Goal: Transaction & Acquisition: Purchase product/service

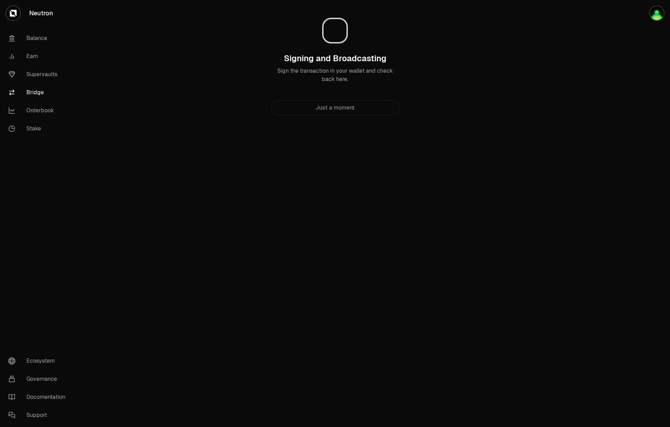
click at [273, 218] on div "Neutron Balance Earn Supervaults Bridge Orderbook Stake Ecosystem Governance Do…" at bounding box center [374, 213] width 592 height 427
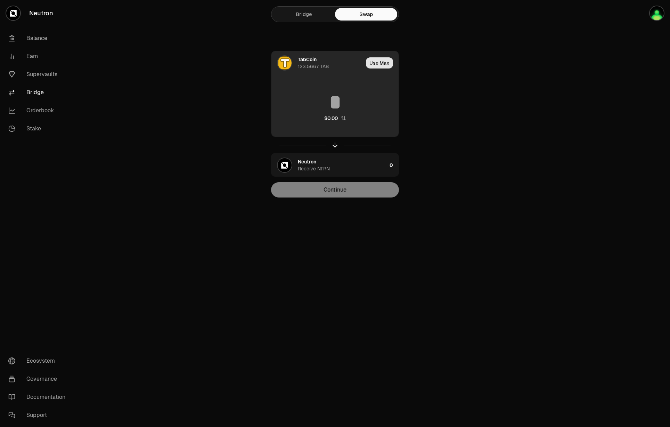
click at [378, 61] on button "Use Max" at bounding box center [379, 62] width 27 height 11
type input "**********"
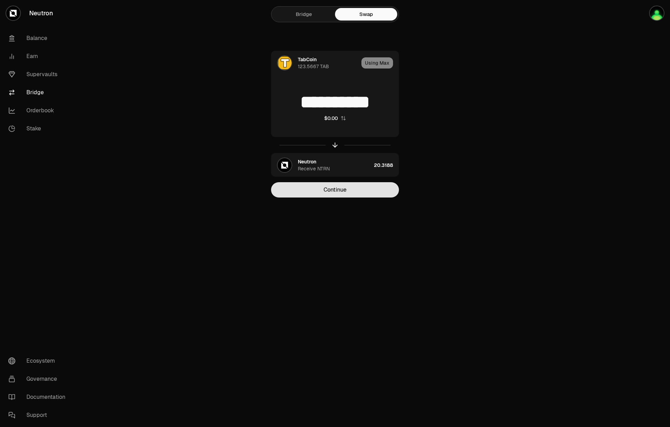
click at [356, 192] on button "Continue" at bounding box center [335, 189] width 128 height 15
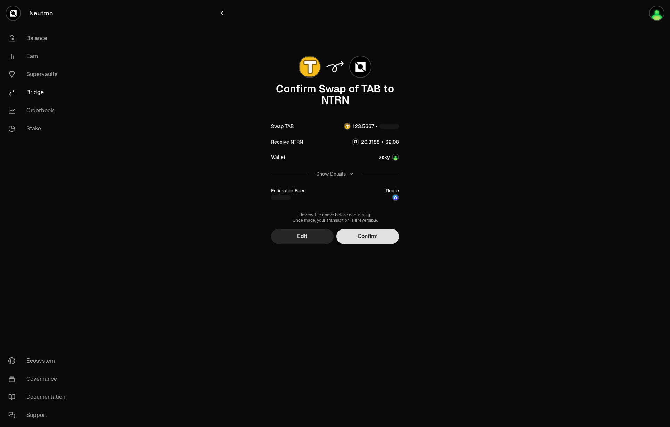
click at [394, 240] on button "Confirm" at bounding box center [367, 236] width 63 height 15
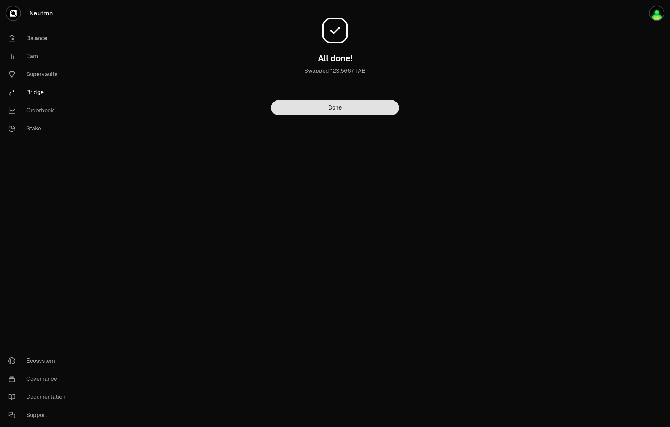
click at [348, 109] on button "Done" at bounding box center [335, 107] width 128 height 15
